Goal: Contribute content

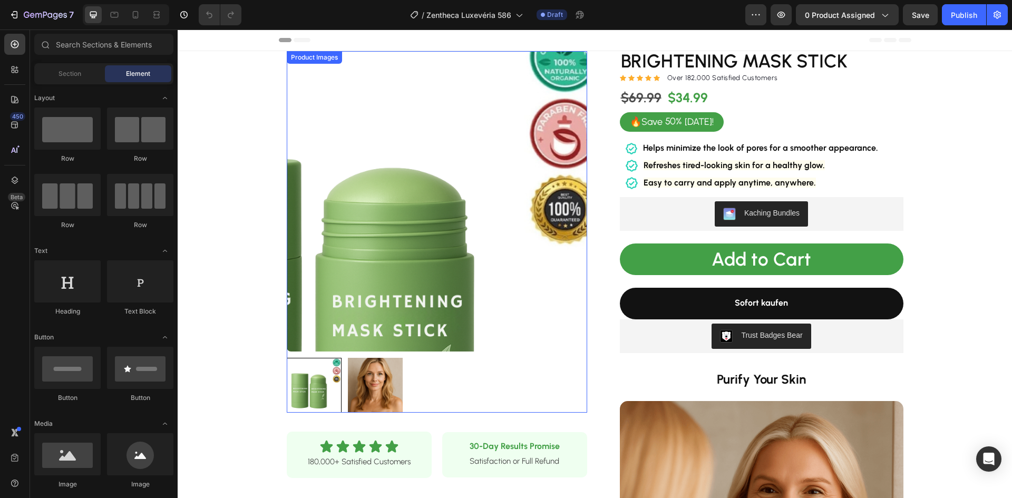
click at [431, 122] on img at bounding box center [437, 201] width 300 height 300
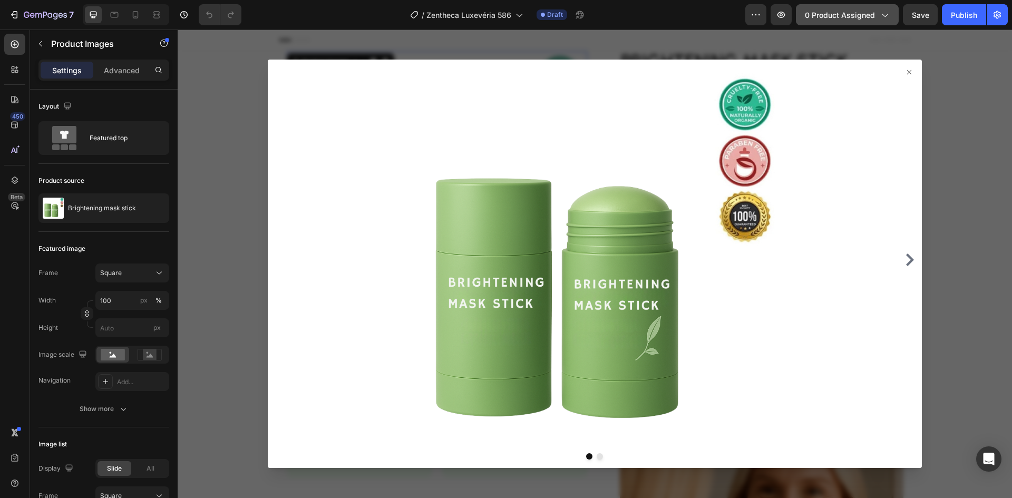
click at [835, 13] on span "0 product assigned" at bounding box center [840, 14] width 70 height 11
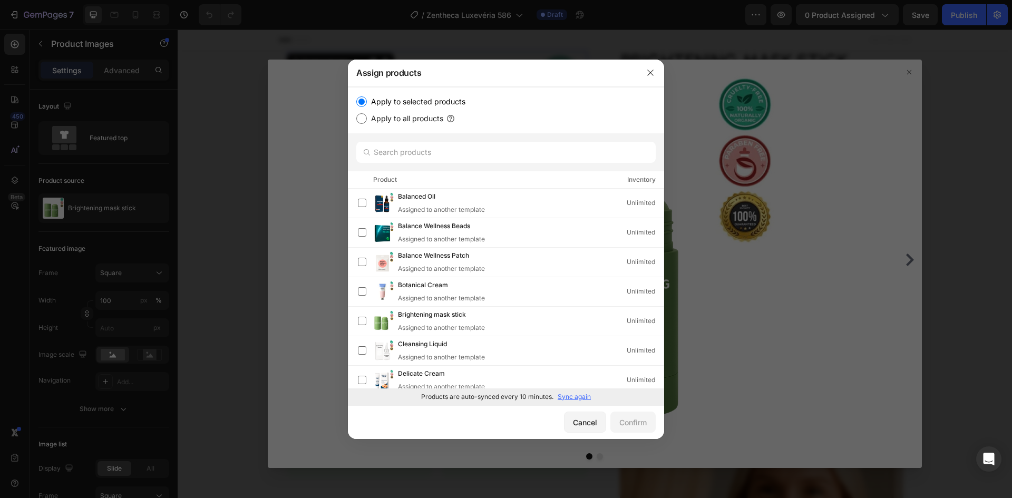
click at [582, 399] on p "Sync again" at bounding box center [574, 396] width 33 height 9
click at [424, 152] on input "text" at bounding box center [505, 152] width 299 height 21
paste input "Firming Cream with brush"
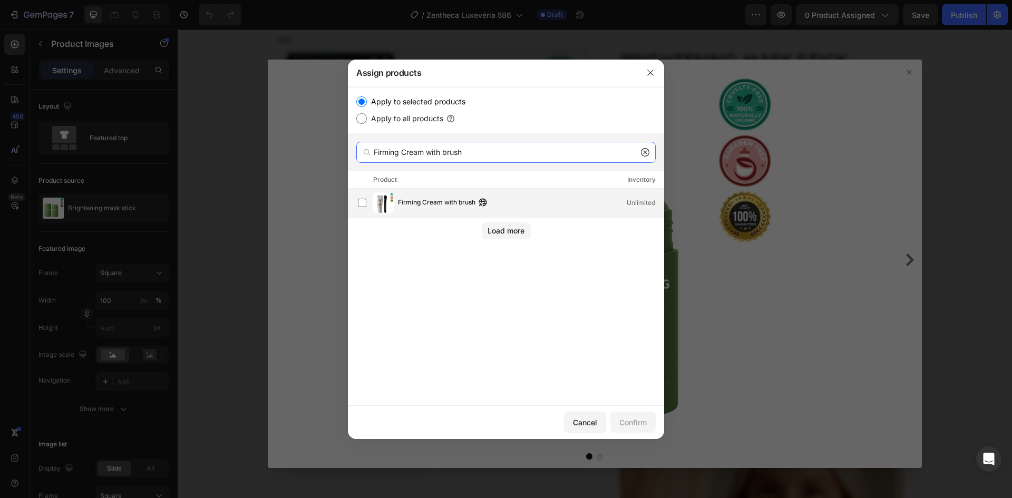
type input "Firming Cream with brush"
click at [437, 204] on span "Firming Cream with brush" at bounding box center [436, 203] width 77 height 12
click at [631, 420] on div "Confirm" at bounding box center [632, 422] width 27 height 11
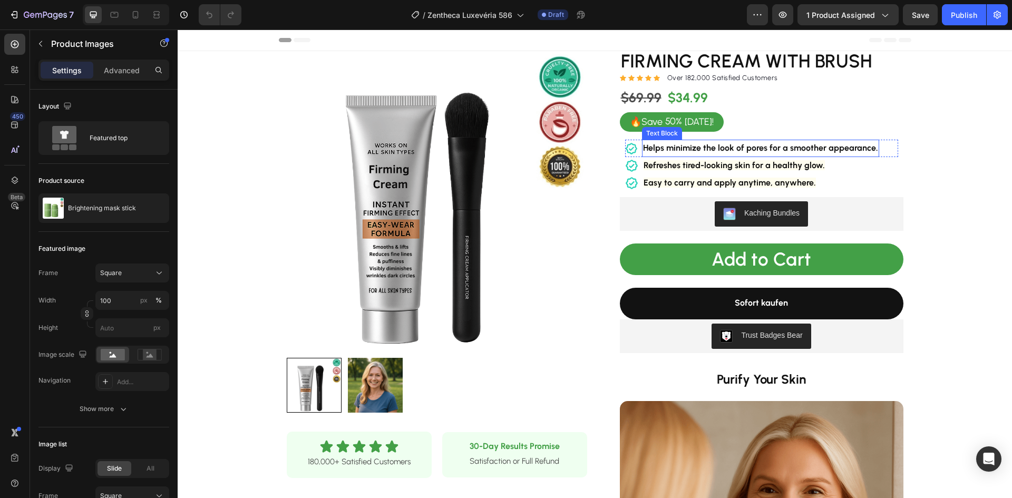
click at [708, 152] on strong "Helps minimize the look of pores for a smoother appearance." at bounding box center [760, 148] width 235 height 10
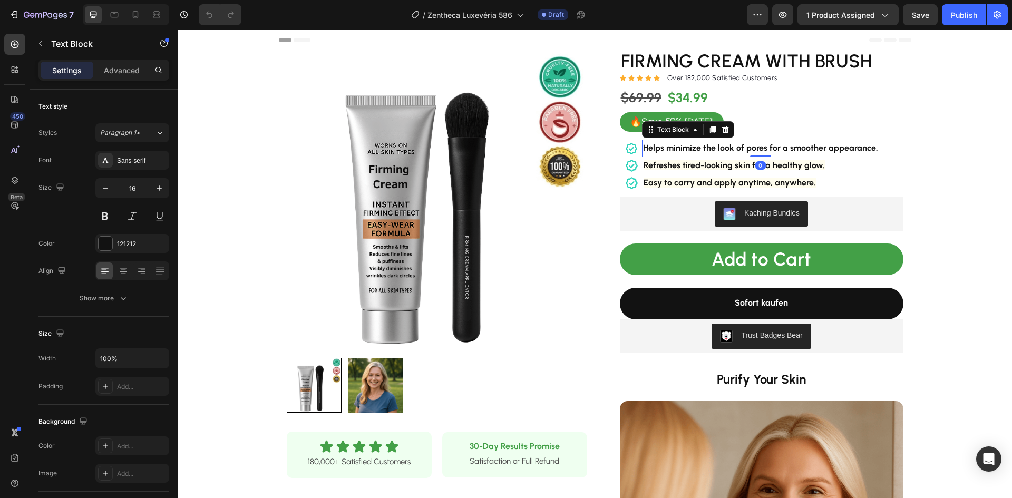
click at [708, 151] on strong "Helps minimize the look of pores for a smoother appearance." at bounding box center [760, 148] width 235 height 10
click at [643, 147] on strong "leaves it feeling soft and cared for." at bounding box center [710, 148] width 134 height 10
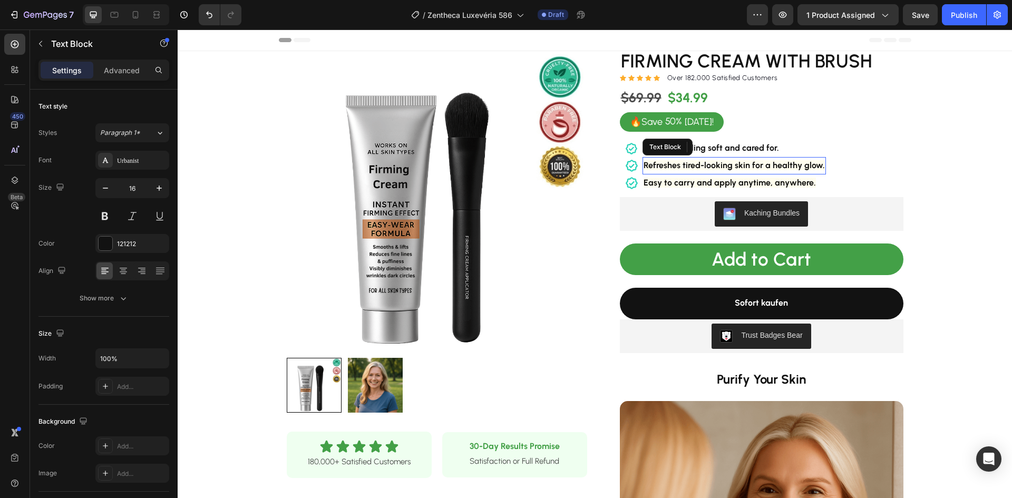
click at [705, 162] on strong "Refreshes tired-looking skin for a healthy glow." at bounding box center [734, 165] width 181 height 10
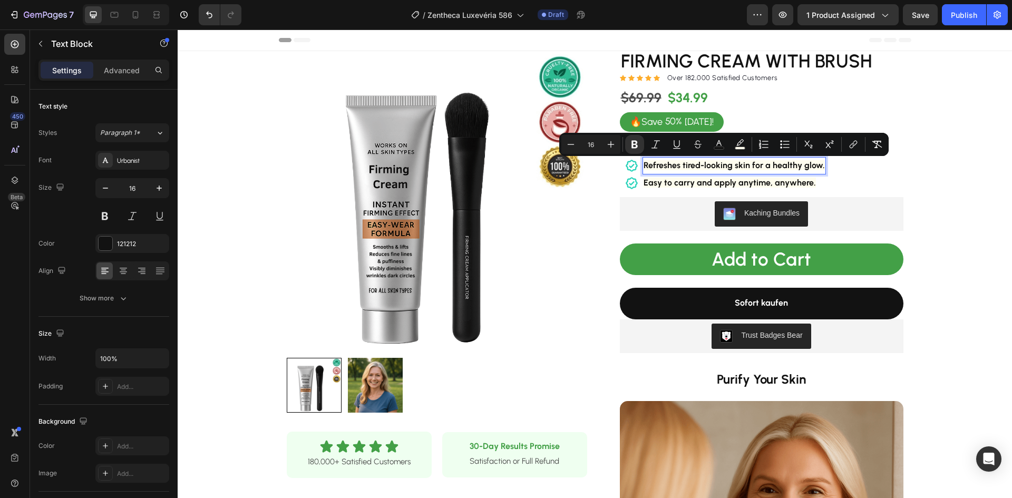
click at [671, 168] on strong "Refreshes tired-looking skin for a healthy glow." at bounding box center [734, 165] width 181 height 10
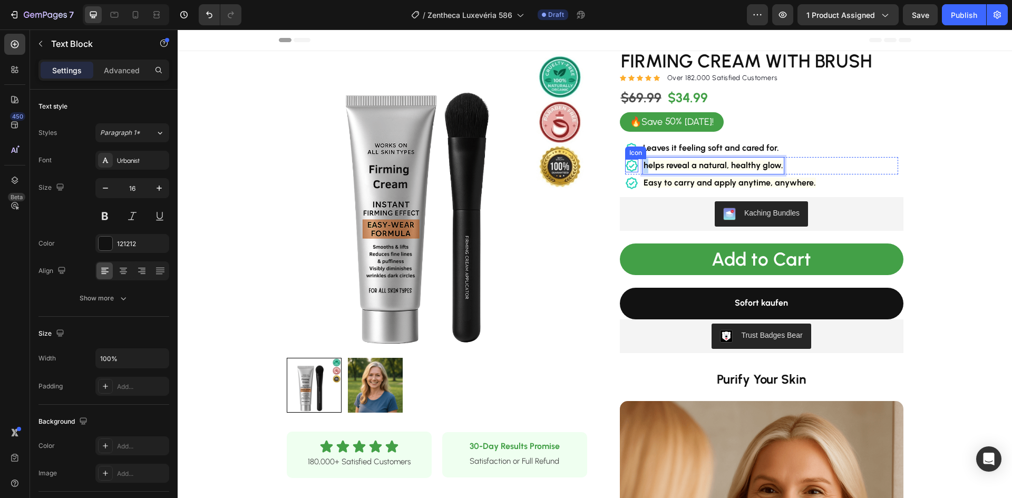
drag, startPoint x: 645, startPoint y: 165, endPoint x: 641, endPoint y: 170, distance: 6.0
click at [631, 166] on div "Icon helps reveal a natural, healthy glow. Text Block 0 Row" at bounding box center [761, 165] width 273 height 17
click at [734, 187] on strong "Easy to carry and apply anytime, anywhere." at bounding box center [730, 183] width 172 height 10
click at [734, 185] on strong "Easy to carry and apply anytime, anywhere." at bounding box center [730, 183] width 172 height 10
click at [734, 184] on strong "Easy to carry and apply anytime, anywhere." at bounding box center [730, 183] width 172 height 10
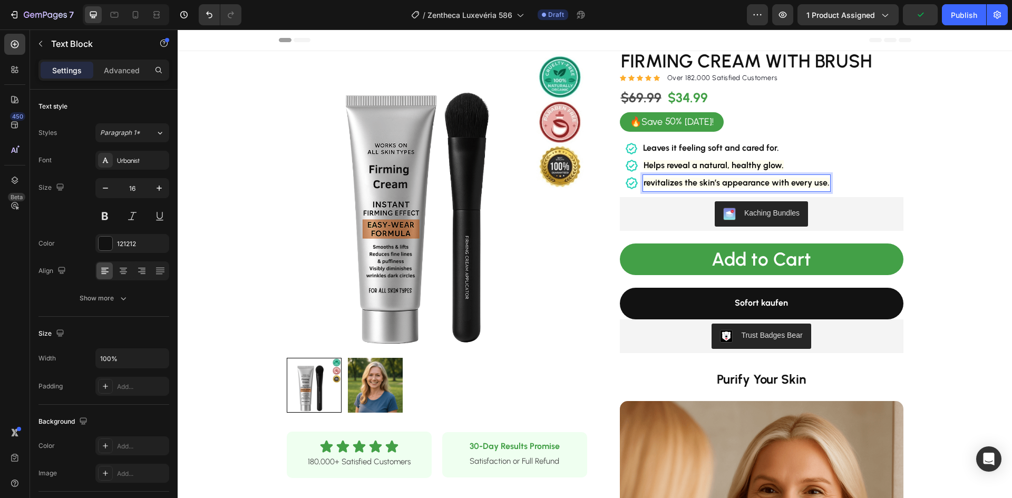
click at [645, 183] on strong "revitalizes the skin’s appearance with every use." at bounding box center [737, 183] width 186 height 10
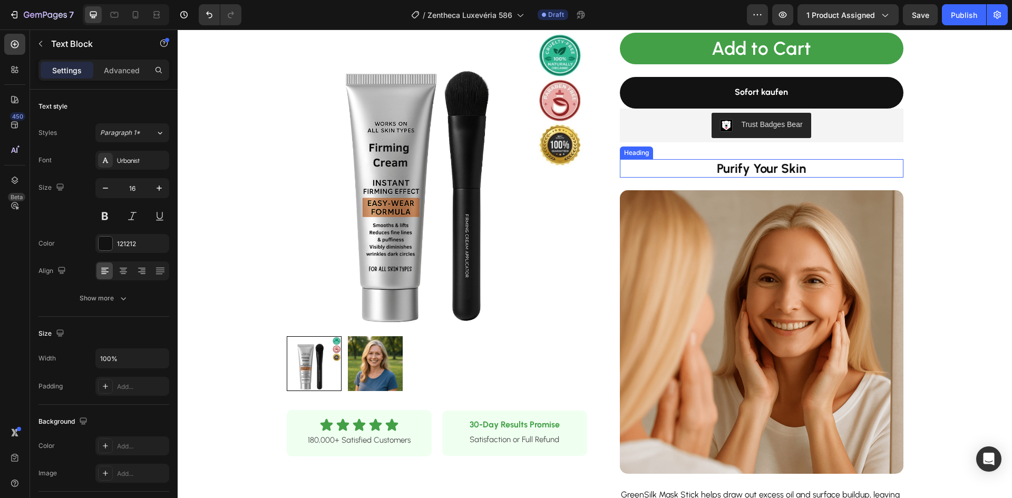
click at [743, 167] on strong "Purify Your Skin" at bounding box center [761, 168] width 89 height 15
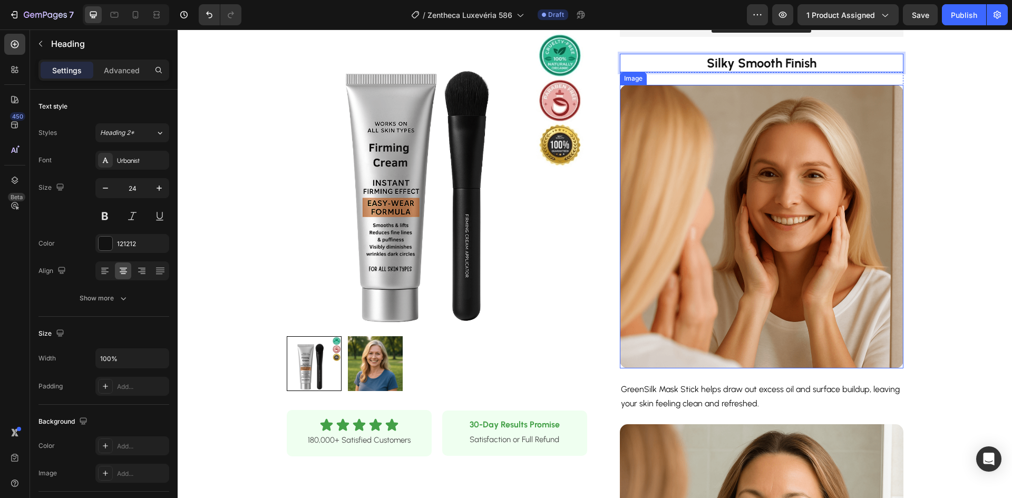
scroll to position [474, 0]
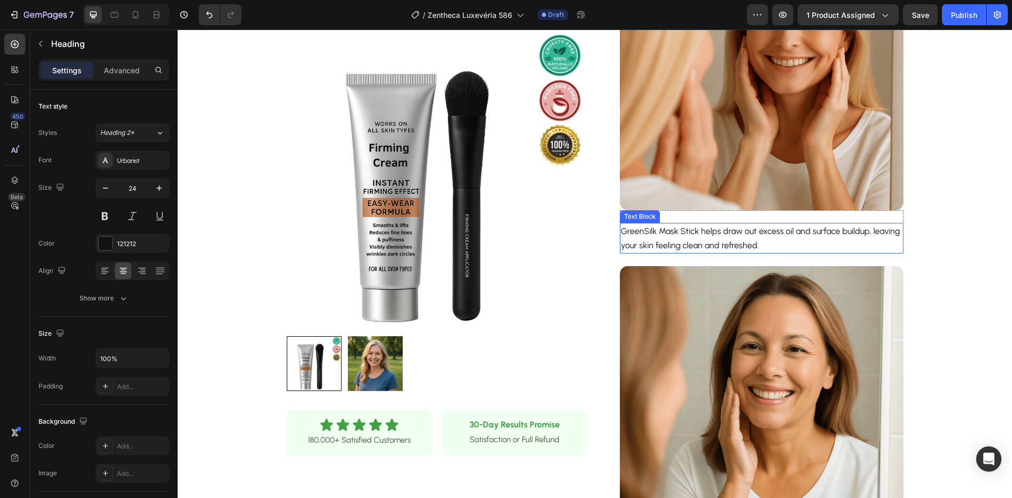
click at [708, 238] on p "GreenSilk Mask Stick helps draw out excess oil and surface buildup, leaving you…" at bounding box center [761, 238] width 281 height 28
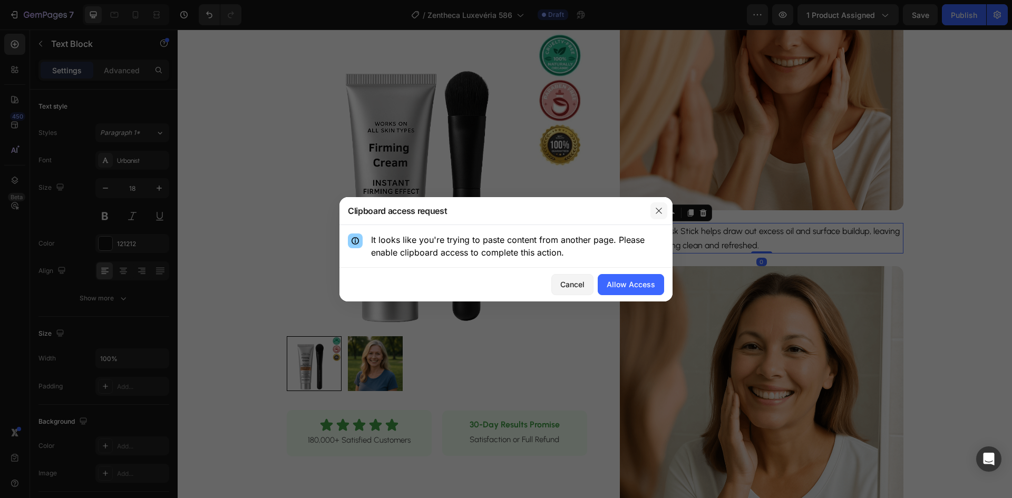
click at [664, 211] on button "button" at bounding box center [658, 210] width 17 height 17
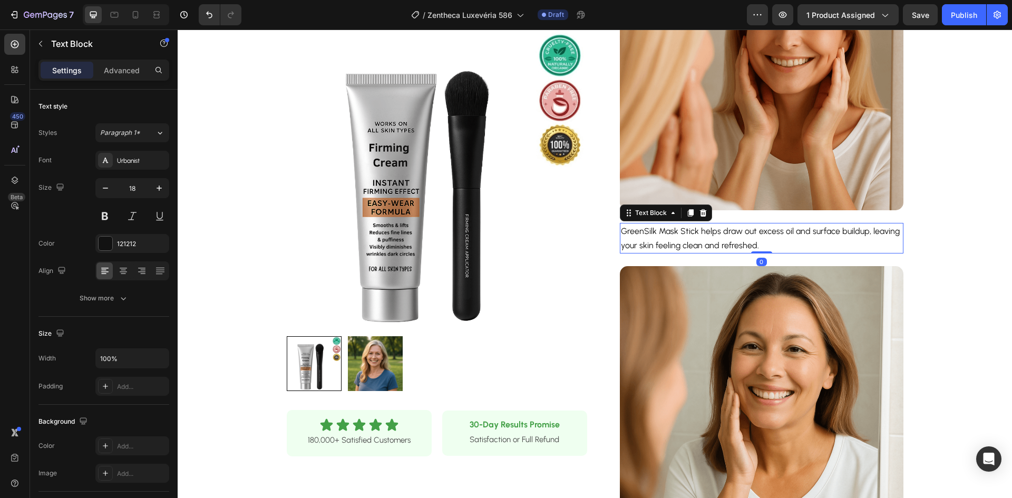
click at [720, 233] on span "GreenSilk Mask Stick helps draw out excess oil and surface buildup, leaving you…" at bounding box center [760, 238] width 279 height 24
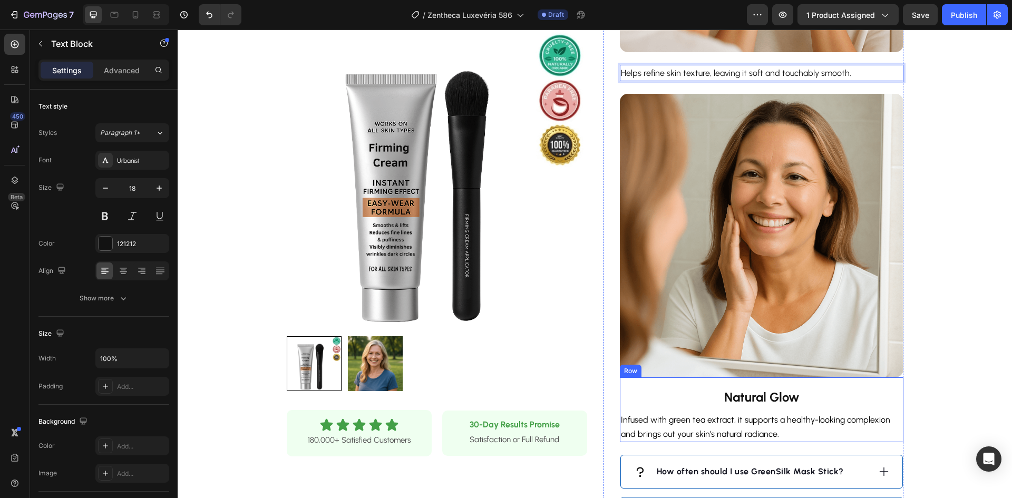
scroll to position [738, 0]
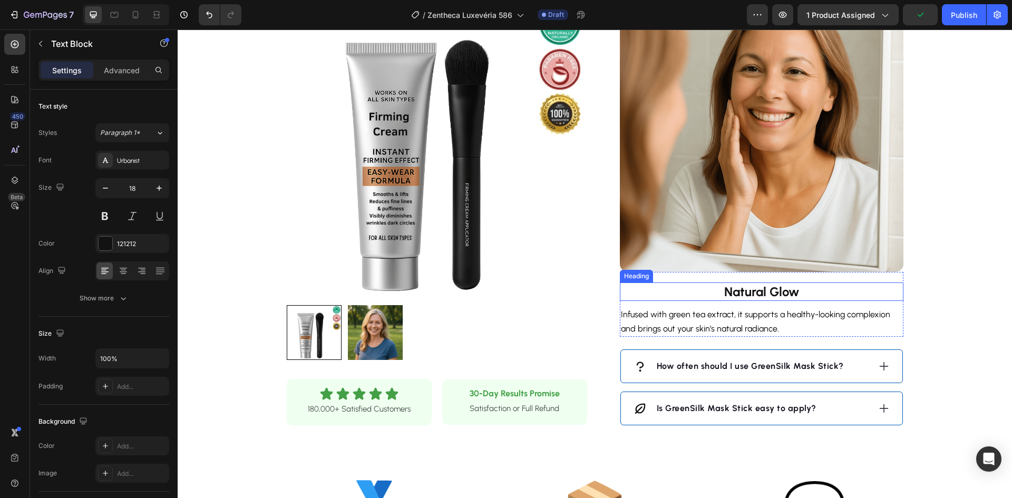
click at [755, 286] on strong "Natural Glow" at bounding box center [761, 291] width 75 height 15
click at [750, 294] on strong "Natural Glow" at bounding box center [761, 291] width 75 height 15
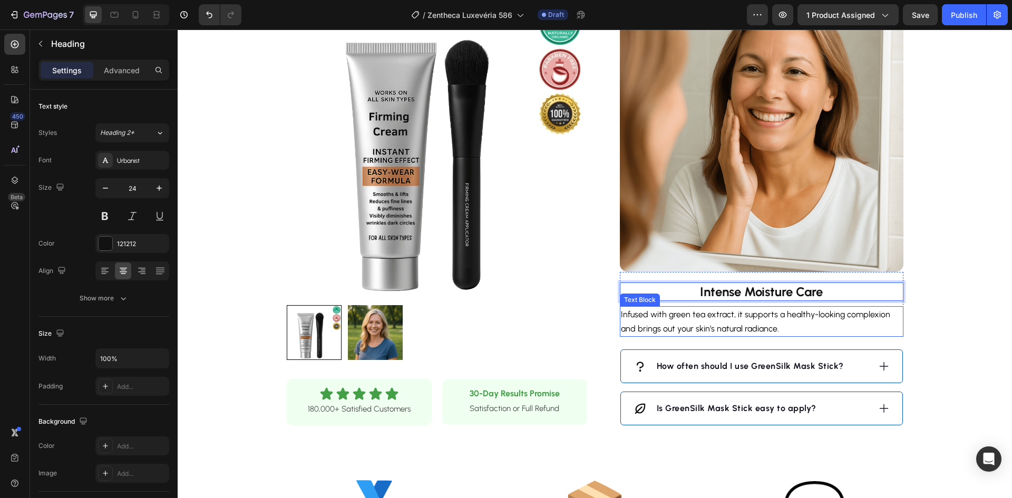
click at [700, 325] on span "Infused with green tea extract, it supports a healthy-looking complexion and br…" at bounding box center [755, 321] width 269 height 24
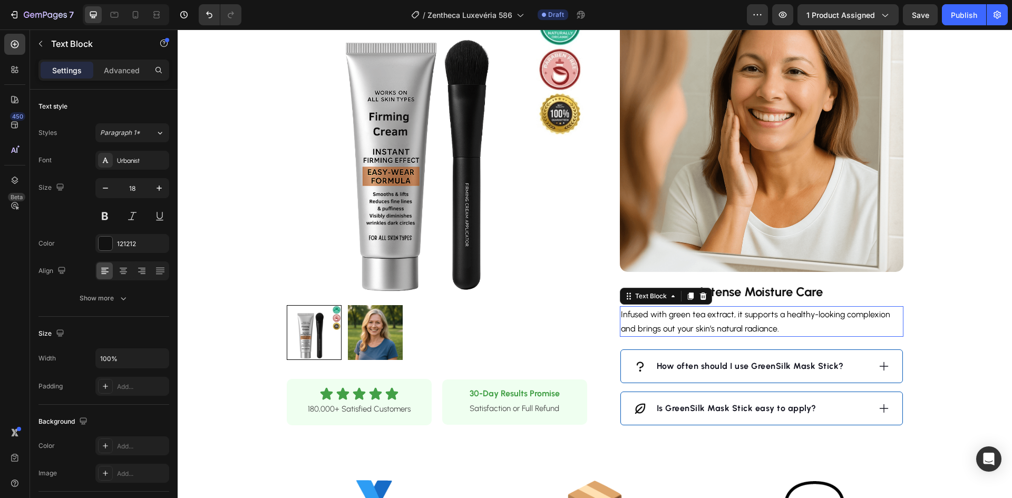
click at [700, 325] on span "Infused with green tea extract, it supports a healthy-looking complexion and br…" at bounding box center [755, 321] width 269 height 24
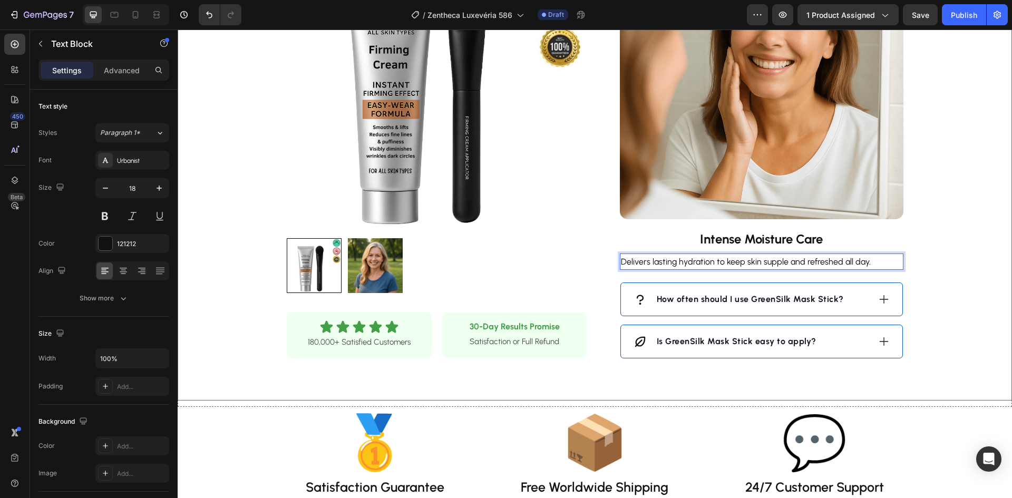
scroll to position [843, 0]
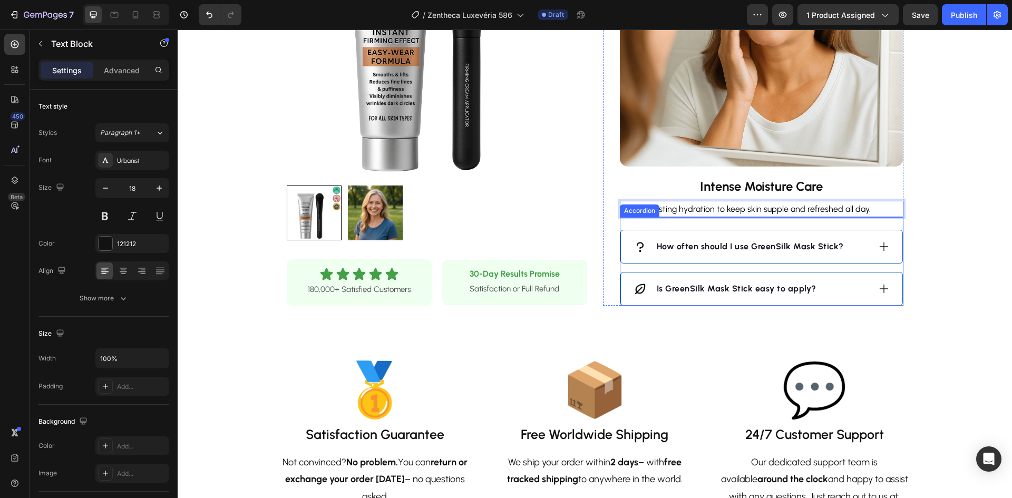
drag, startPoint x: 878, startPoint y: 246, endPoint x: 835, endPoint y: 252, distance: 43.8
click at [878, 247] on icon at bounding box center [884, 247] width 12 height 12
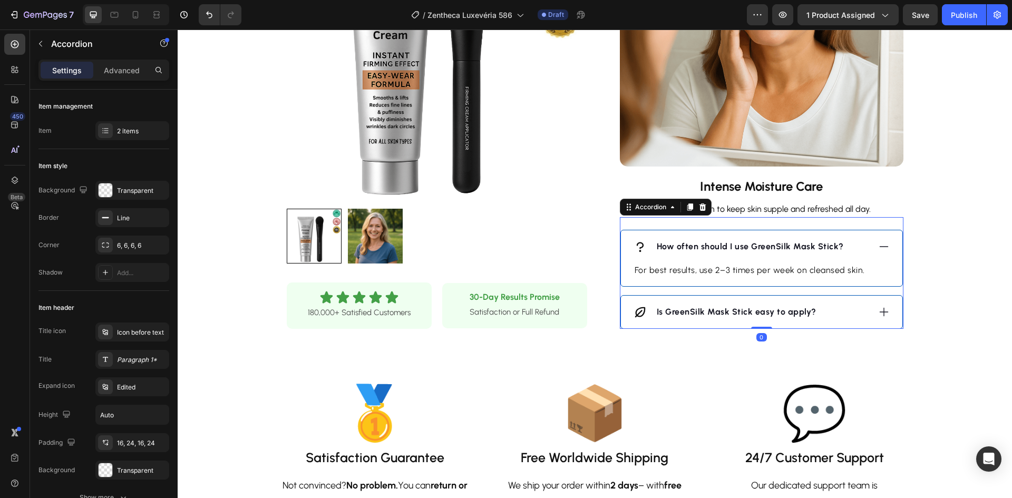
click at [785, 246] on strong "How often should I use GreenSilk Mask Stick?" at bounding box center [750, 246] width 187 height 10
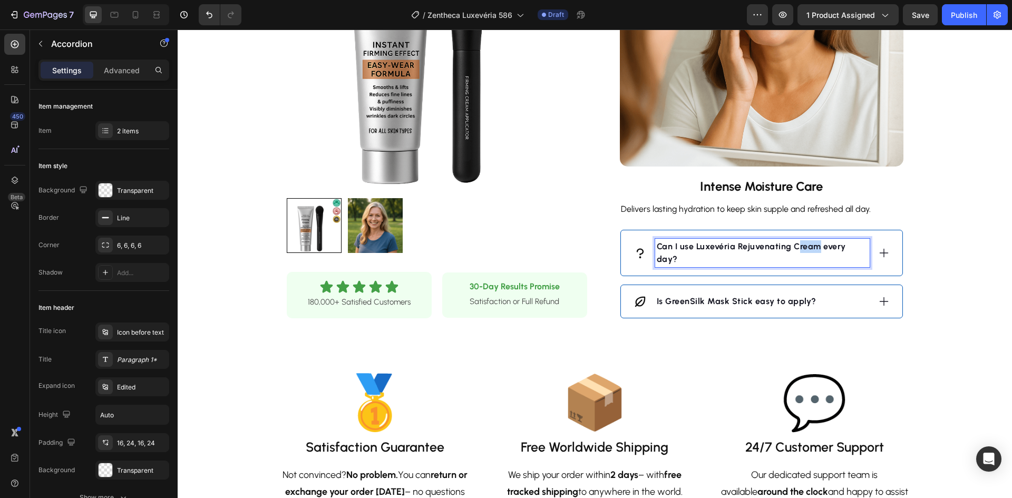
drag, startPoint x: 816, startPoint y: 246, endPoint x: 796, endPoint y: 245, distance: 20.1
click at [796, 245] on strong "Can I use Luxevéria Rejuvenating Cream every day?" at bounding box center [751, 252] width 189 height 23
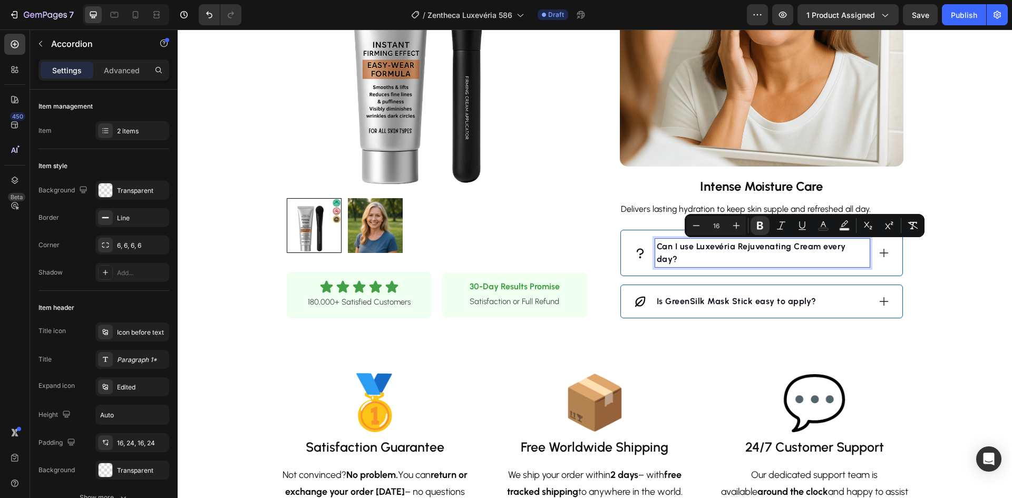
click at [816, 245] on strong "Can I use Luxevéria Rejuvenating Cream every day?" at bounding box center [751, 252] width 189 height 23
click at [816, 249] on strong "Can I use Luxevéria Rejuvenating Cream every day?" at bounding box center [751, 252] width 189 height 23
drag, startPoint x: 816, startPoint y: 246, endPoint x: 735, endPoint y: 247, distance: 81.7
click at [735, 247] on strong "Can I use Luxevéria Rejuvenating Cream every day?" at bounding box center [751, 252] width 189 height 23
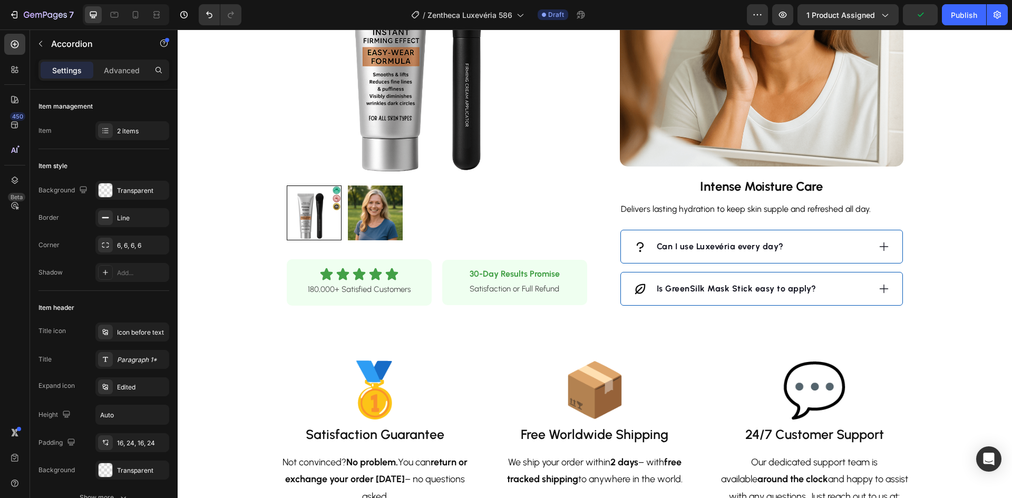
click at [833, 245] on div "Can I use Luxevéria every day?" at bounding box center [751, 247] width 236 height 16
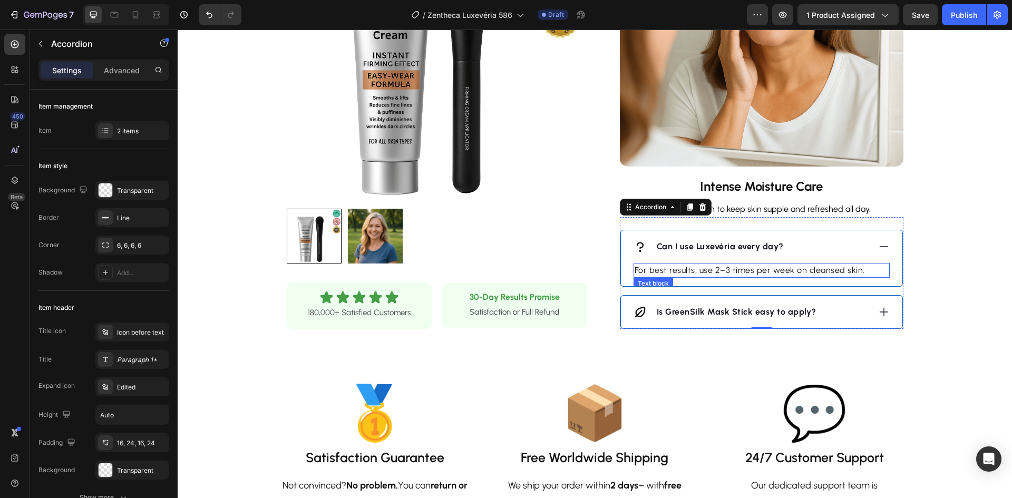
click at [736, 270] on p "For best results, use 2–3 times per week on cleansed skin." at bounding box center [762, 270] width 254 height 13
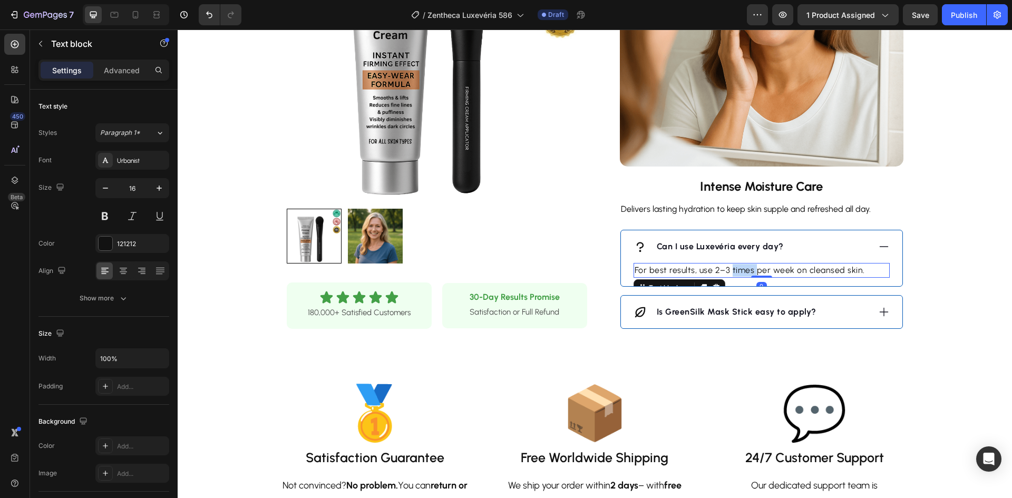
click at [736, 270] on p "For best results, use 2–3 times per week on cleansed skin." at bounding box center [762, 270] width 254 height 13
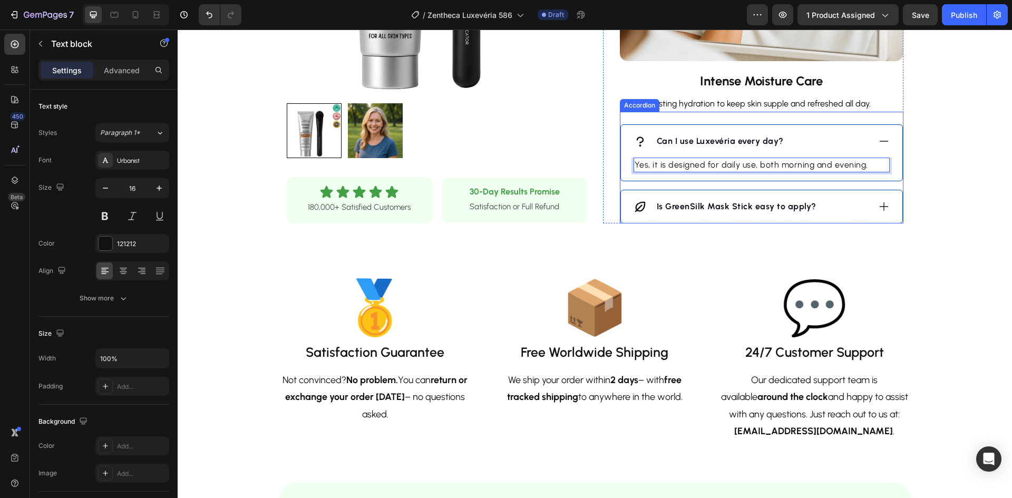
drag, startPoint x: 839, startPoint y: 201, endPoint x: 815, endPoint y: 209, distance: 24.7
click at [839, 201] on div "Is GreenSilk Mask Stick easy to apply?" at bounding box center [751, 207] width 236 height 16
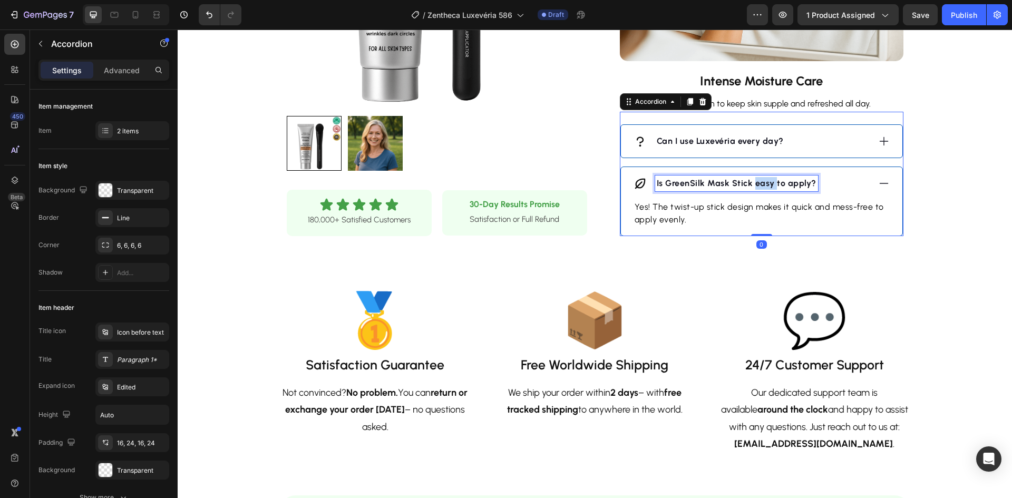
click at [753, 185] on strong "Is GreenSilk Mask Stick easy to apply?" at bounding box center [737, 183] width 160 height 10
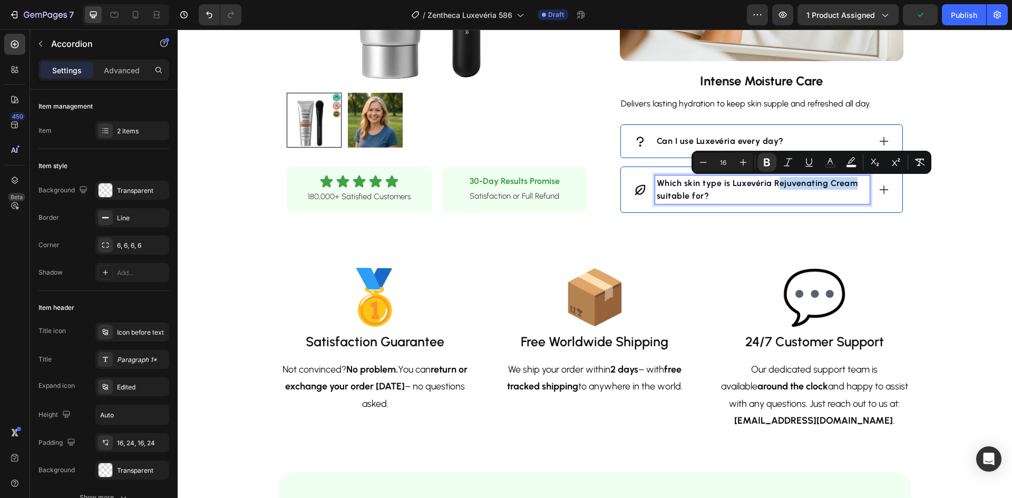
drag, startPoint x: 849, startPoint y: 186, endPoint x: 771, endPoint y: 183, distance: 77.5
click at [771, 183] on p "Which skin type is Luxevéria Rejuvenating Cream suitable for?" at bounding box center [762, 189] width 211 height 25
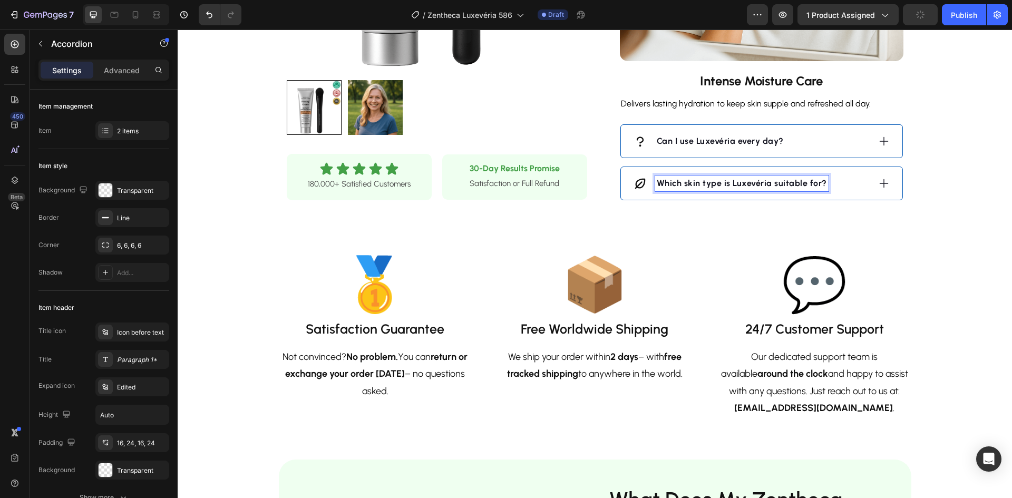
click at [885, 182] on div "Which skin type is Luxevéria suitable for?" at bounding box center [761, 183] width 281 height 33
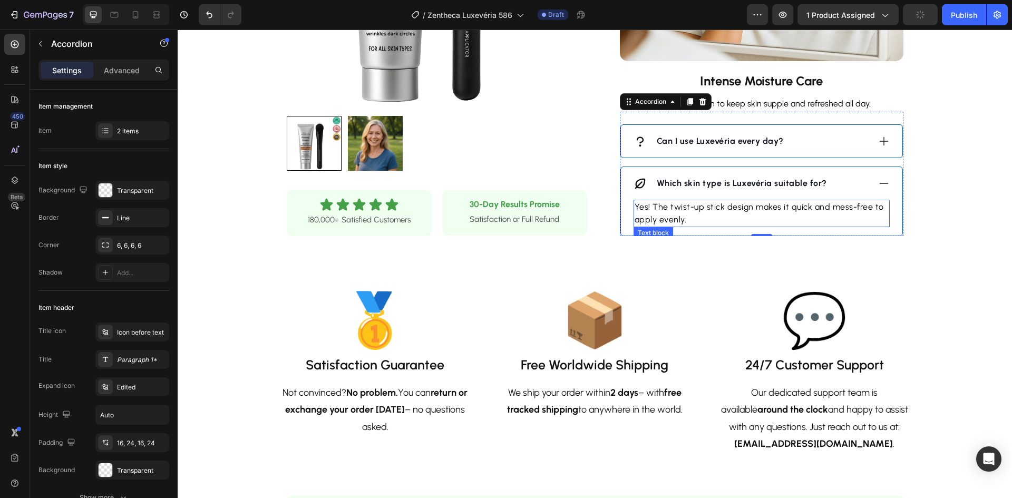
click at [761, 208] on span "Yes! The twist-up stick design makes it quick and mess-free to apply evenly." at bounding box center [759, 213] width 249 height 23
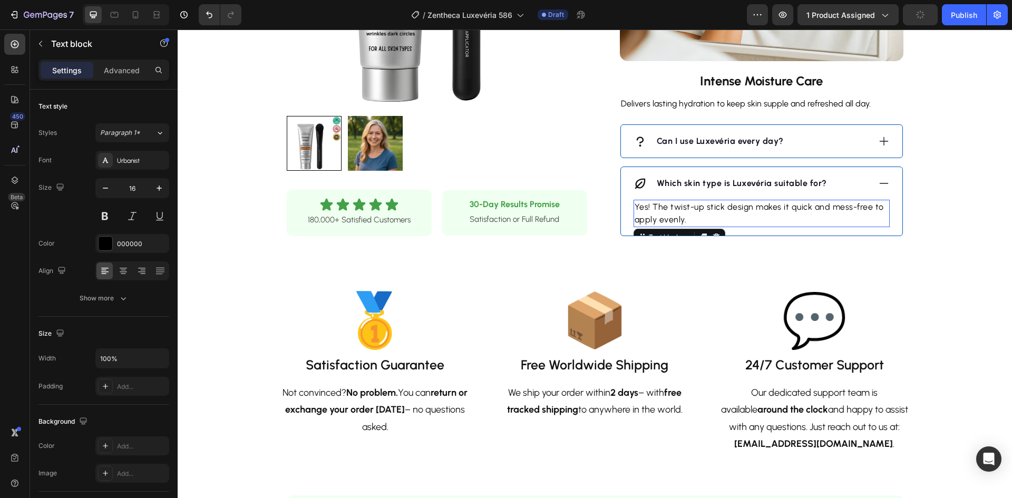
click at [762, 208] on span "Yes! The twist-up stick design makes it quick and mess-free to apply evenly." at bounding box center [759, 213] width 249 height 23
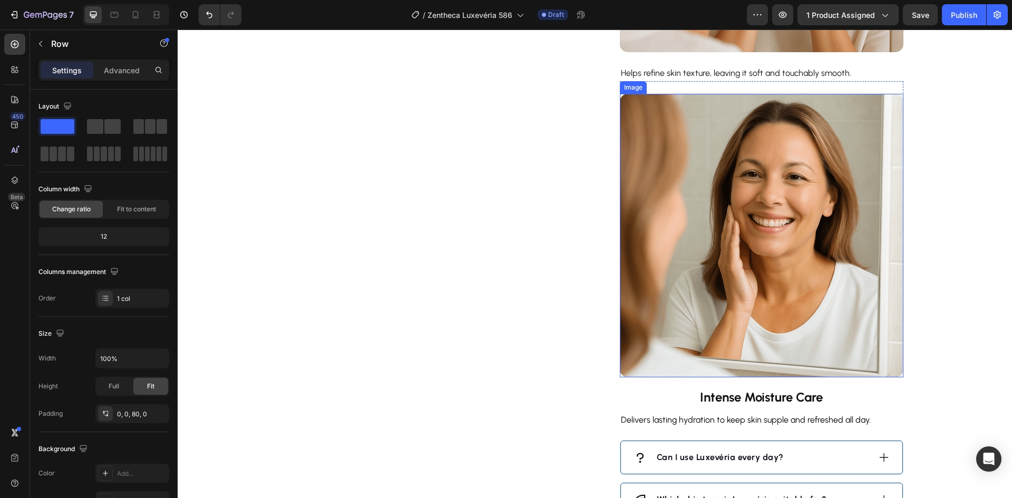
scroll to position [791, 0]
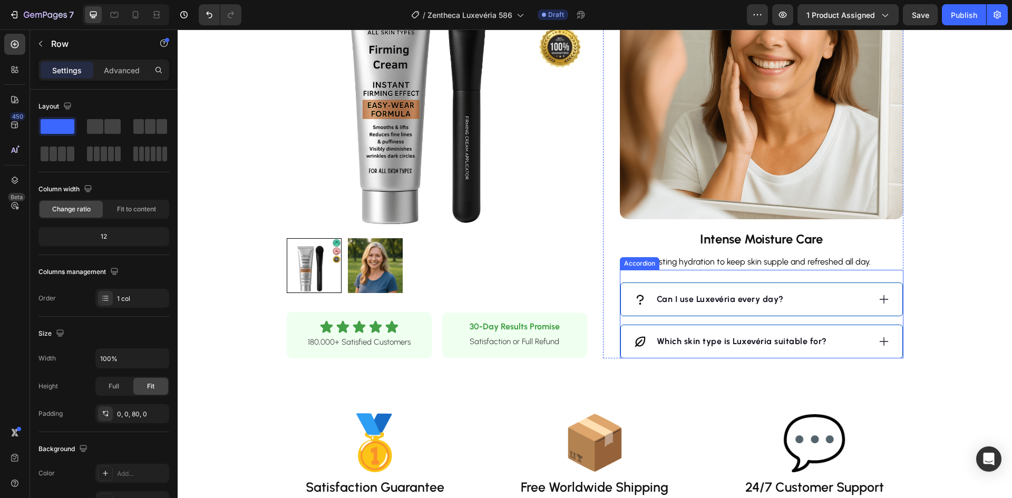
click at [883, 341] on icon at bounding box center [884, 342] width 12 height 12
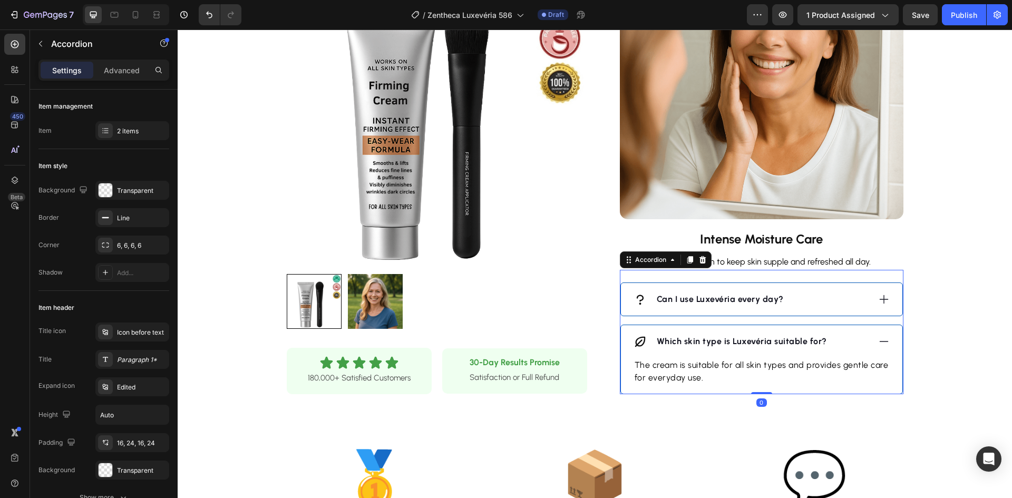
click at [883, 341] on icon at bounding box center [884, 342] width 12 height 12
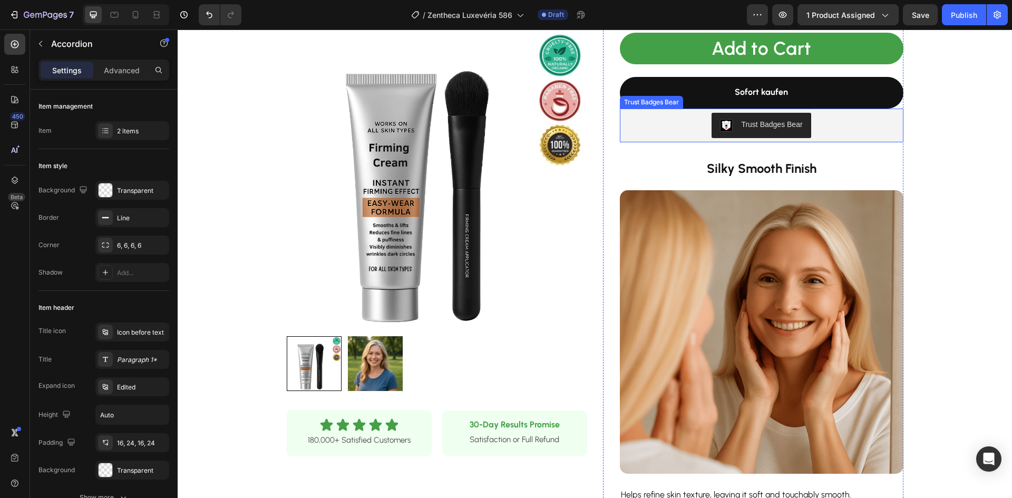
scroll to position [264, 0]
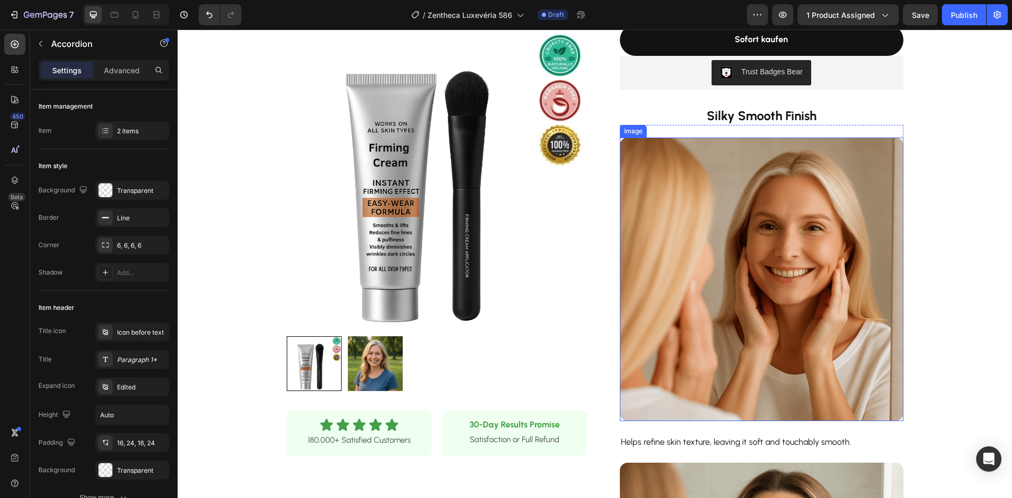
click at [708, 275] on img at bounding box center [762, 280] width 284 height 284
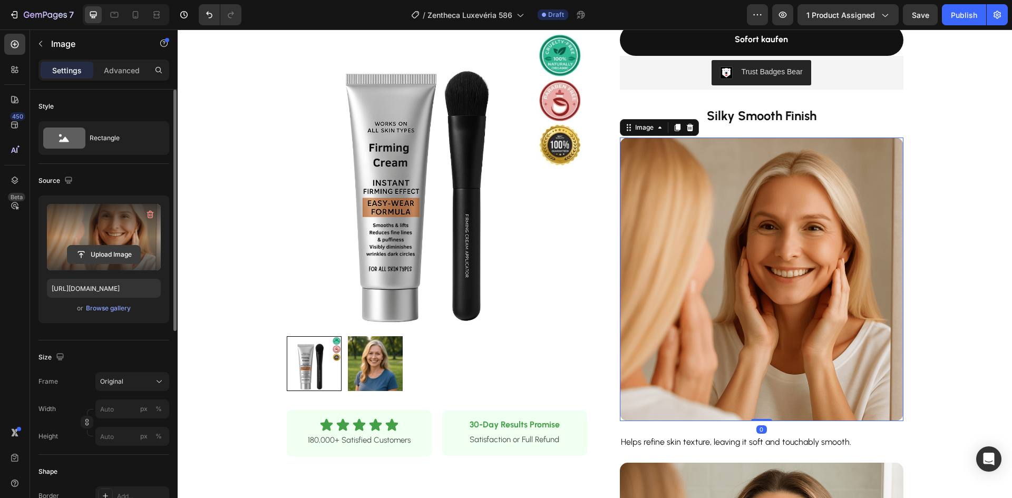
click at [101, 251] on input "file" at bounding box center [103, 255] width 73 height 18
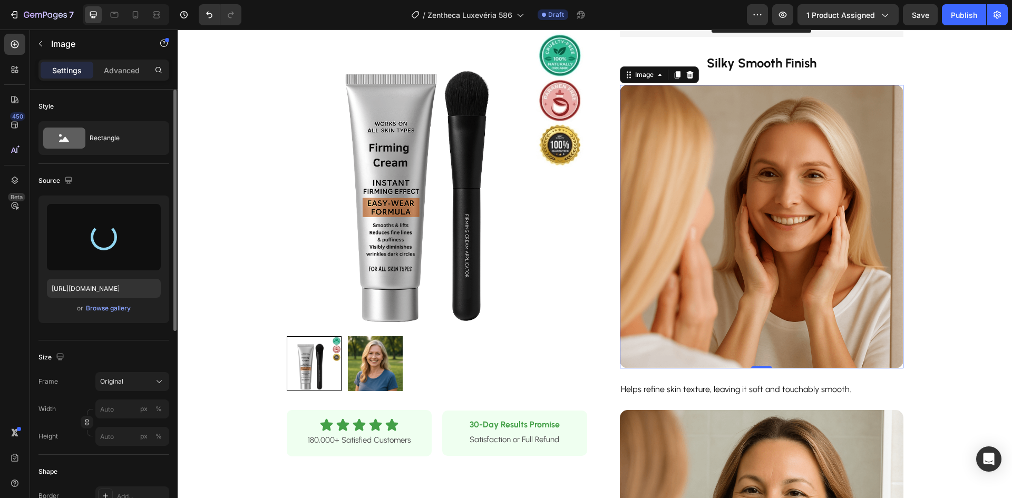
scroll to position [369, 0]
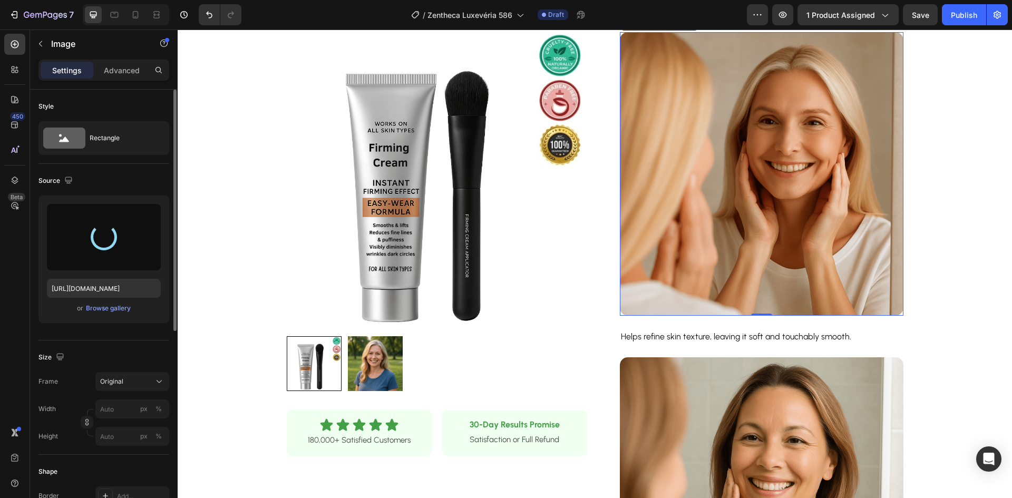
type input "[URL][DOMAIN_NAME]"
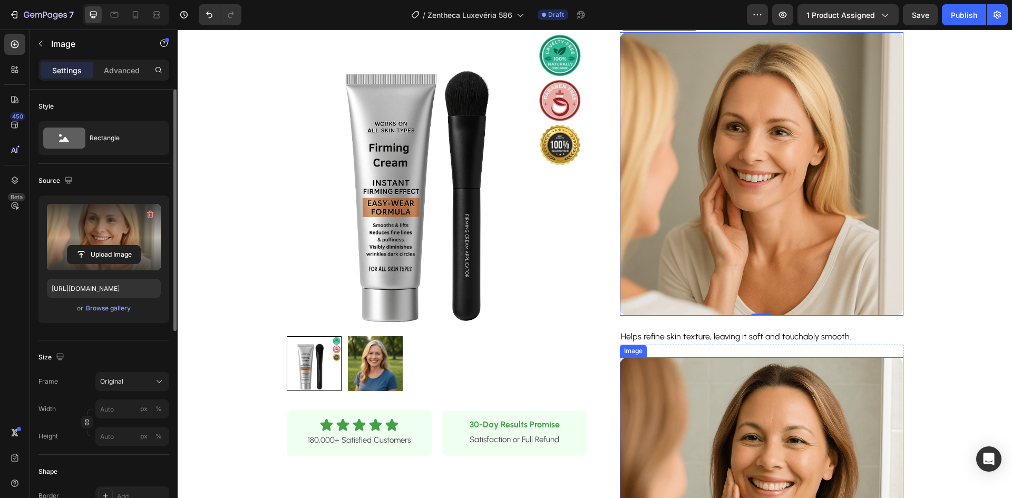
scroll to position [527, 0]
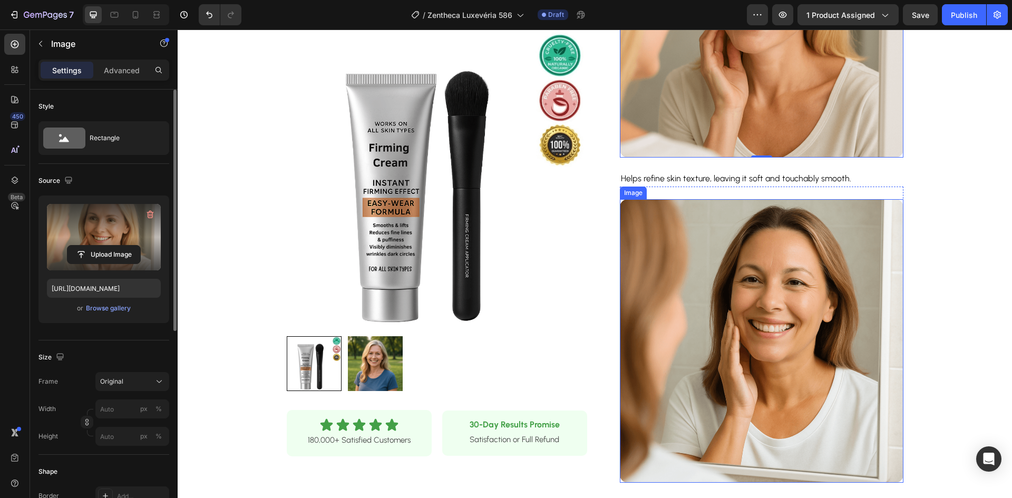
click at [737, 282] on img at bounding box center [762, 341] width 284 height 284
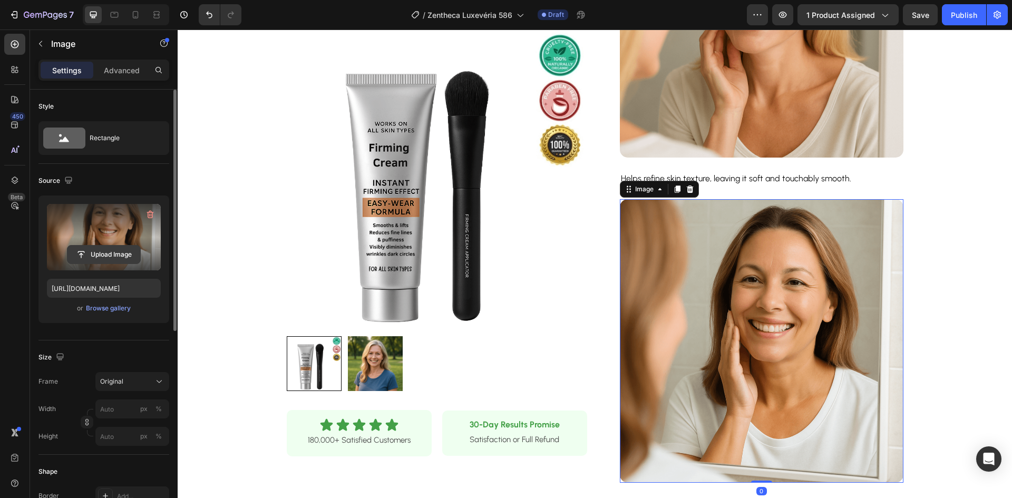
click at [122, 258] on input "file" at bounding box center [103, 255] width 73 height 18
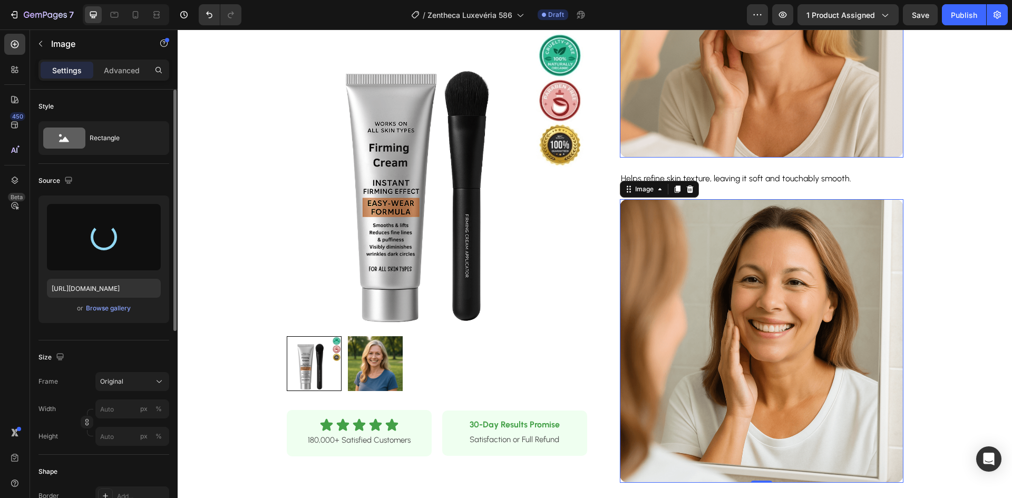
type input "[URL][DOMAIN_NAME]"
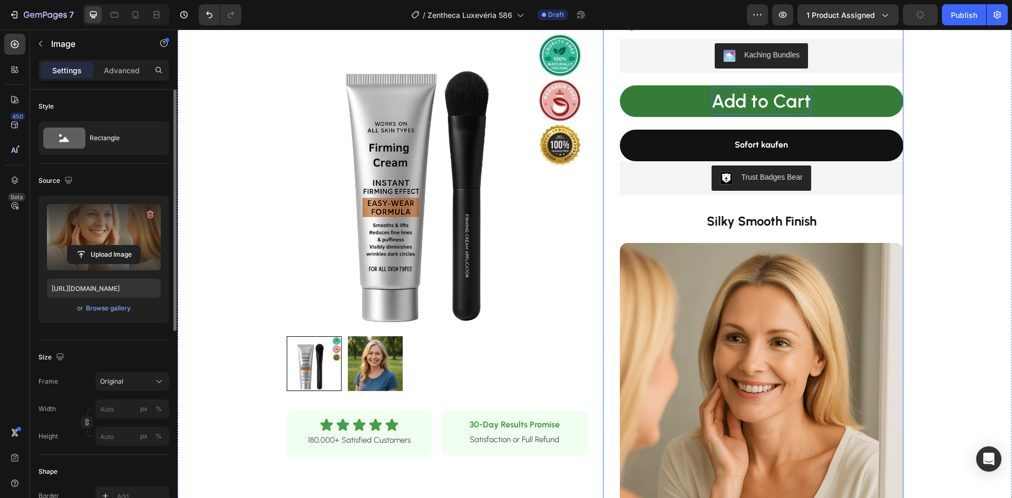
scroll to position [0, 0]
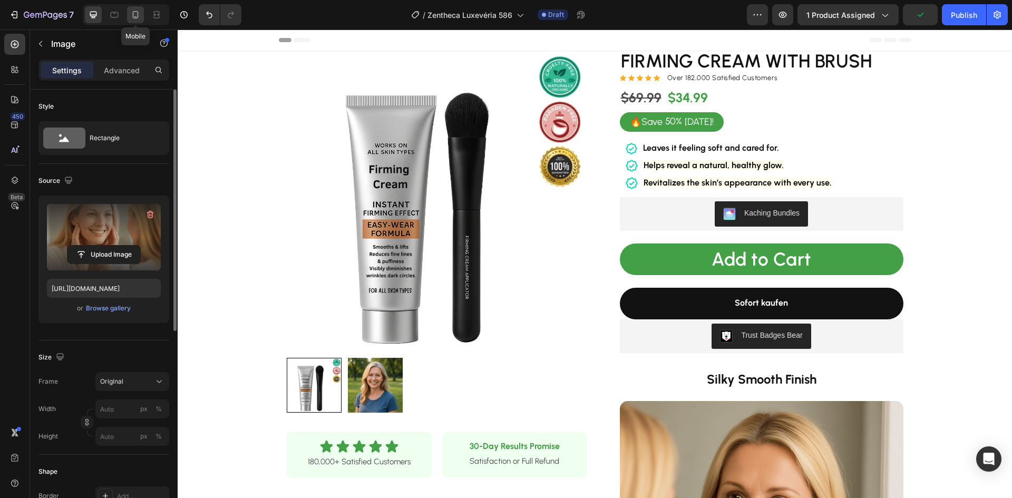
click at [134, 12] on icon at bounding box center [136, 14] width 6 height 7
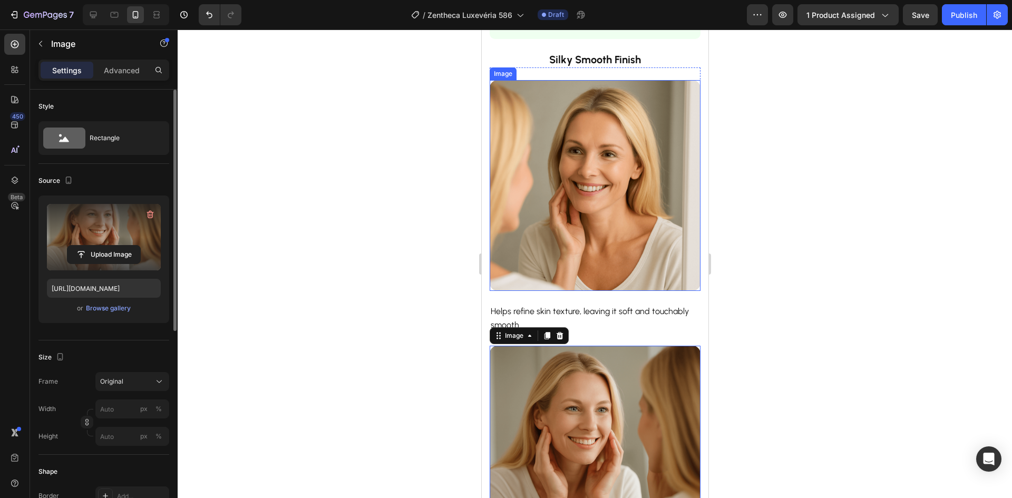
scroll to position [521, 0]
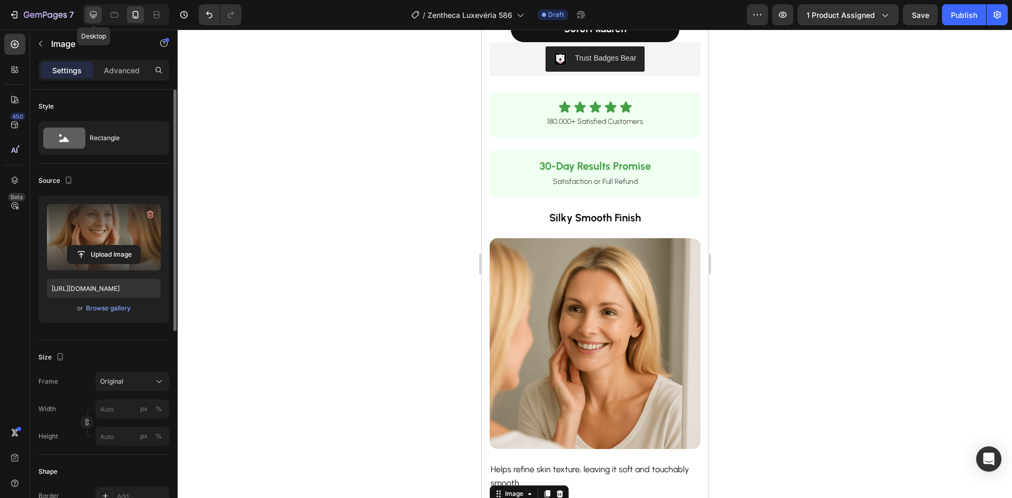
drag, startPoint x: 93, startPoint y: 15, endPoint x: 113, endPoint y: 41, distance: 32.7
click at [93, 15] on icon at bounding box center [93, 15] width 7 height 7
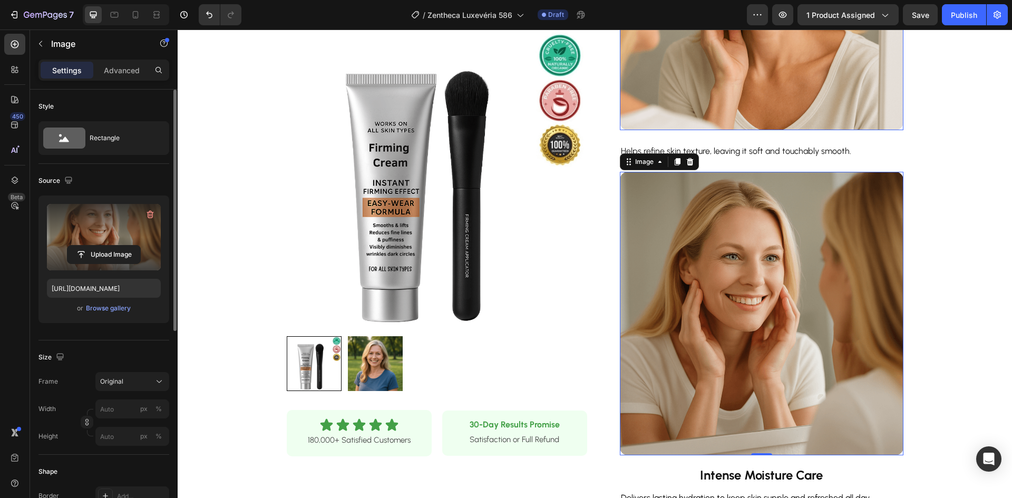
scroll to position [344, 0]
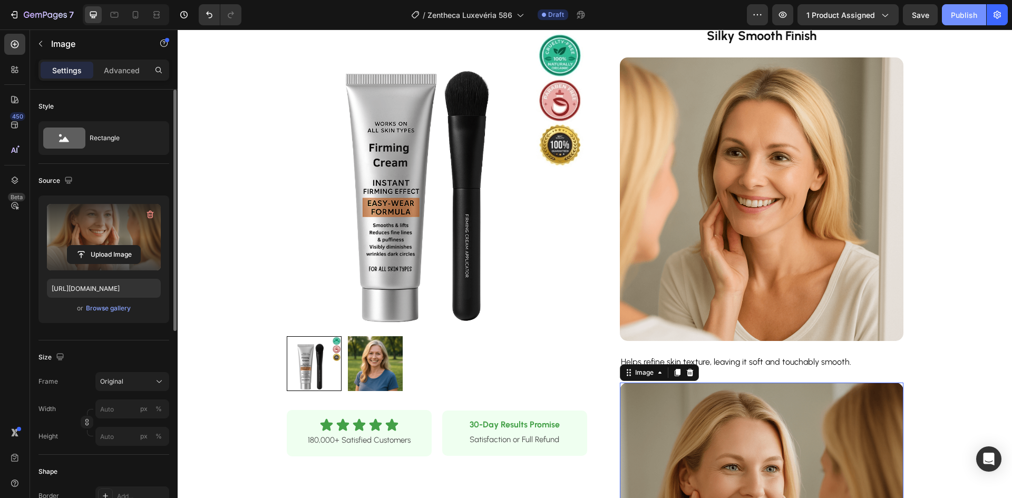
click at [963, 6] on button "Publish" at bounding box center [964, 14] width 44 height 21
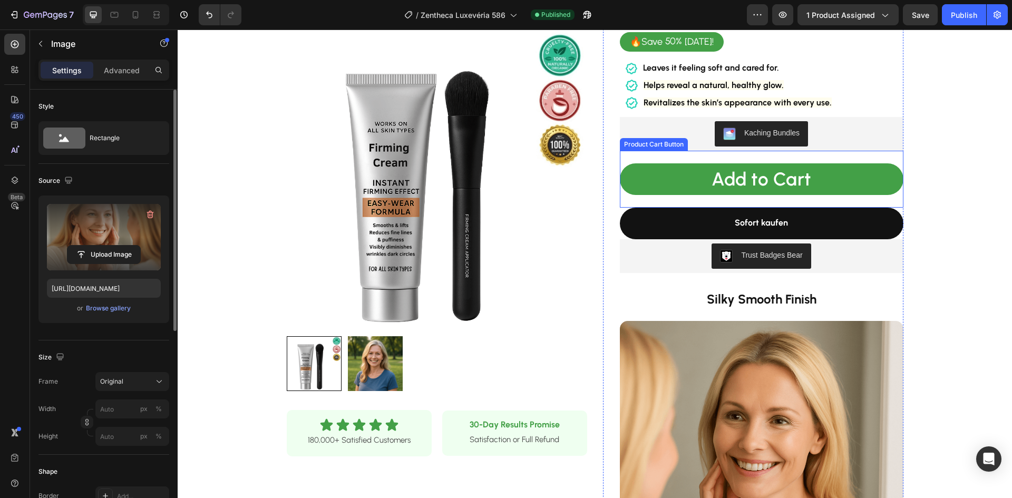
scroll to position [0, 0]
